Goal: Information Seeking & Learning: Learn about a topic

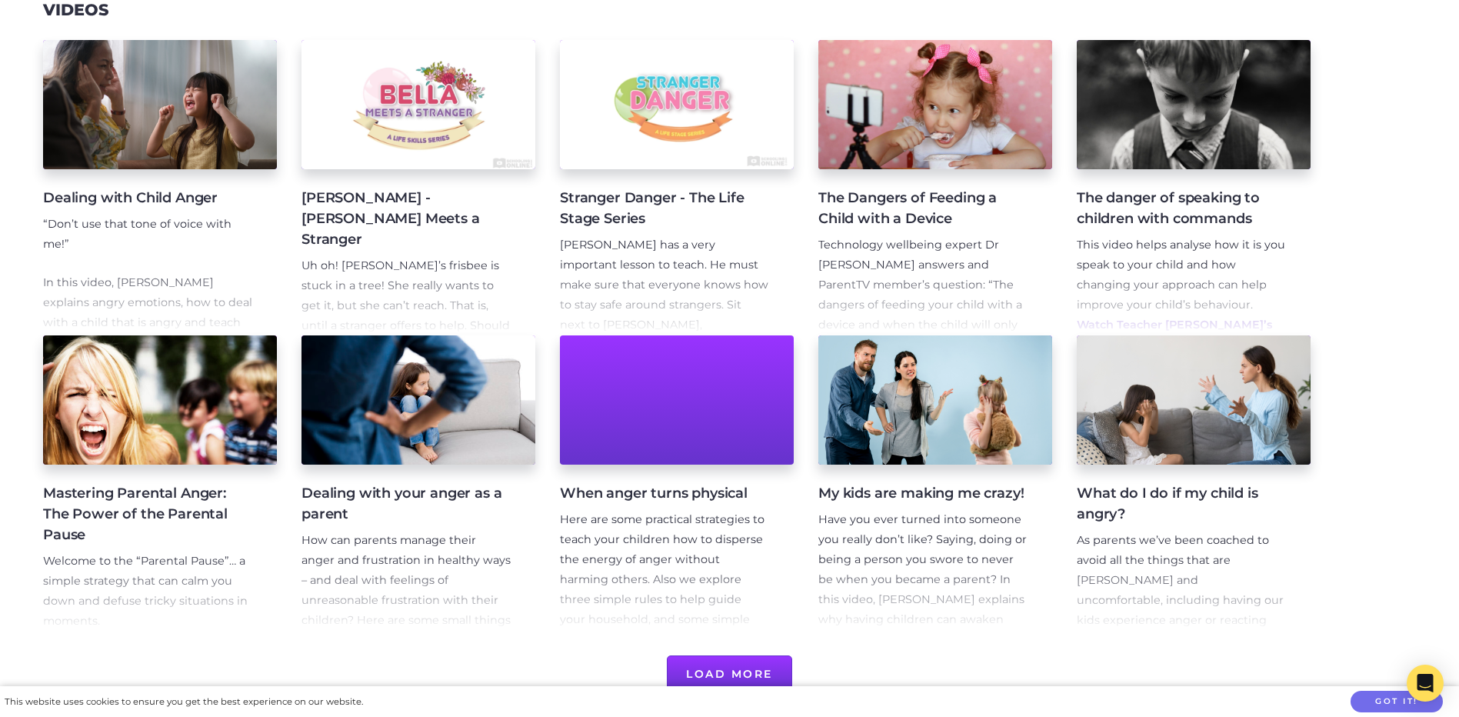
scroll to position [308, 0]
click at [135, 474] on link "Mastering Parental Anger: The Power of the Parental Pause Welcome to the “Paren…" at bounding box center [160, 482] width 234 height 295
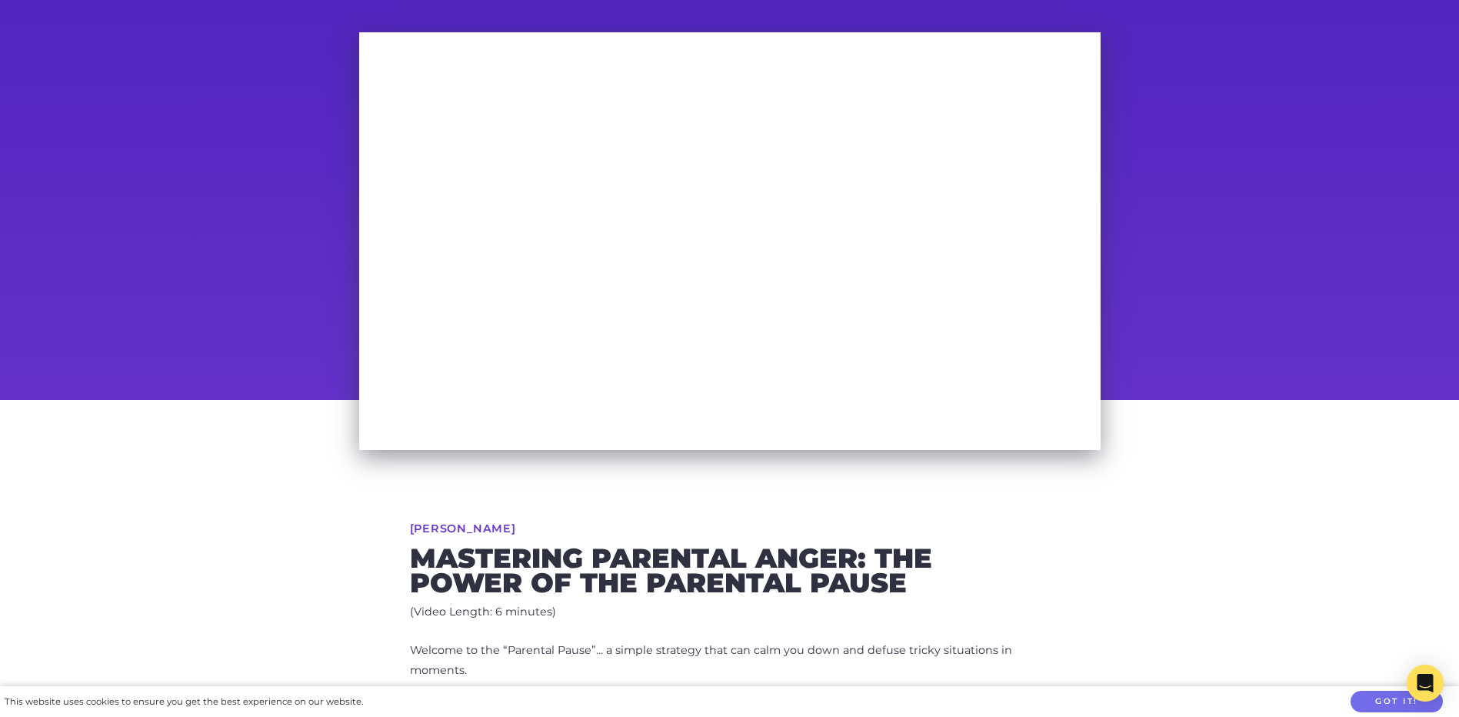
scroll to position [72, 0]
